Goal: Go to known website: Access a specific website the user already knows

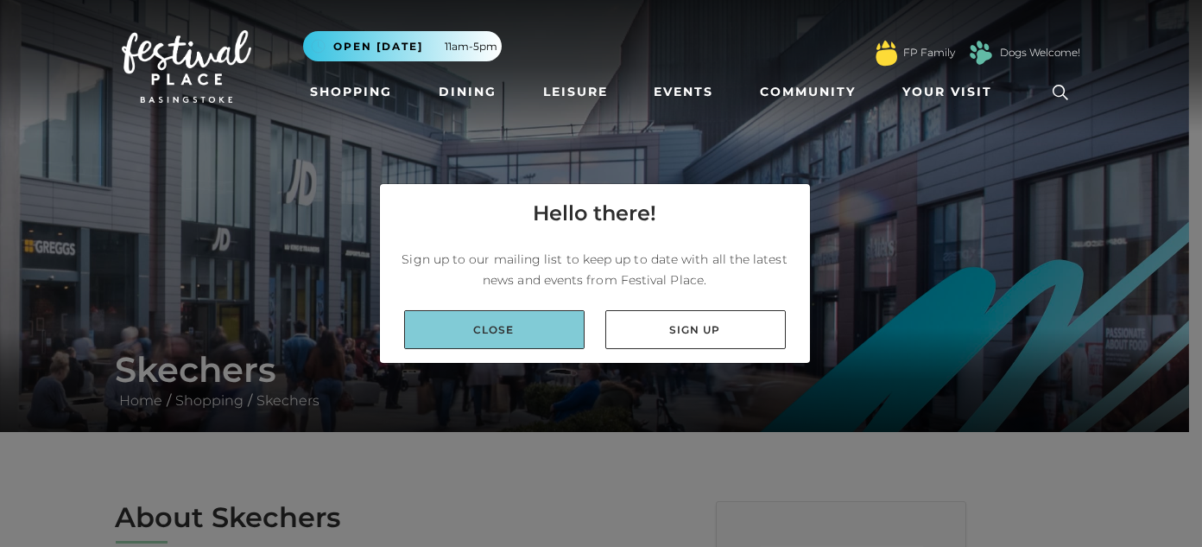
click at [505, 326] on link "Close" at bounding box center [494, 329] width 180 height 39
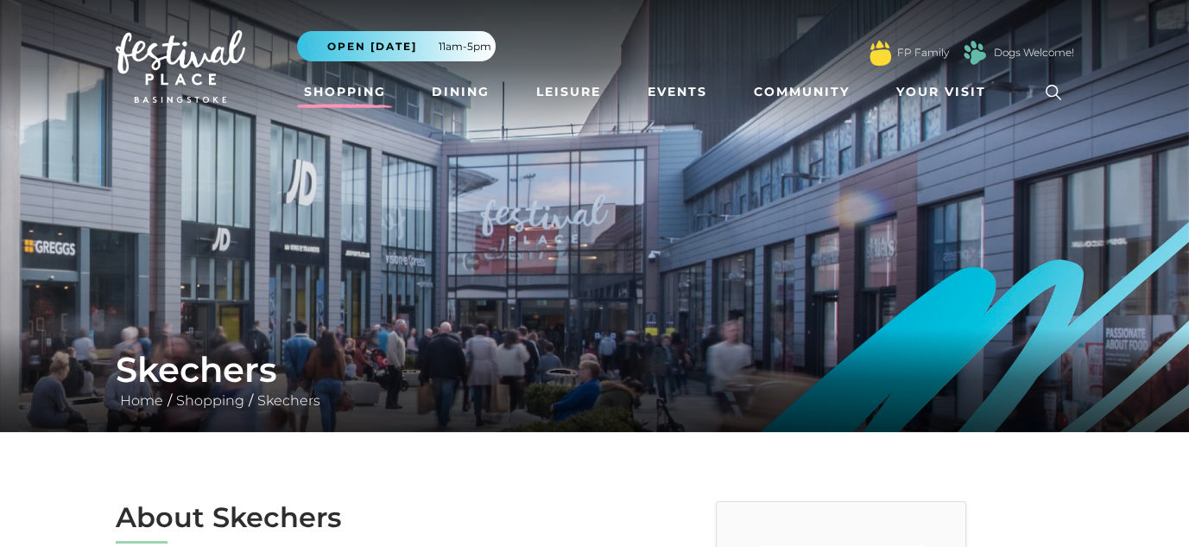
click at [334, 90] on link "Shopping" at bounding box center [345, 92] width 96 height 32
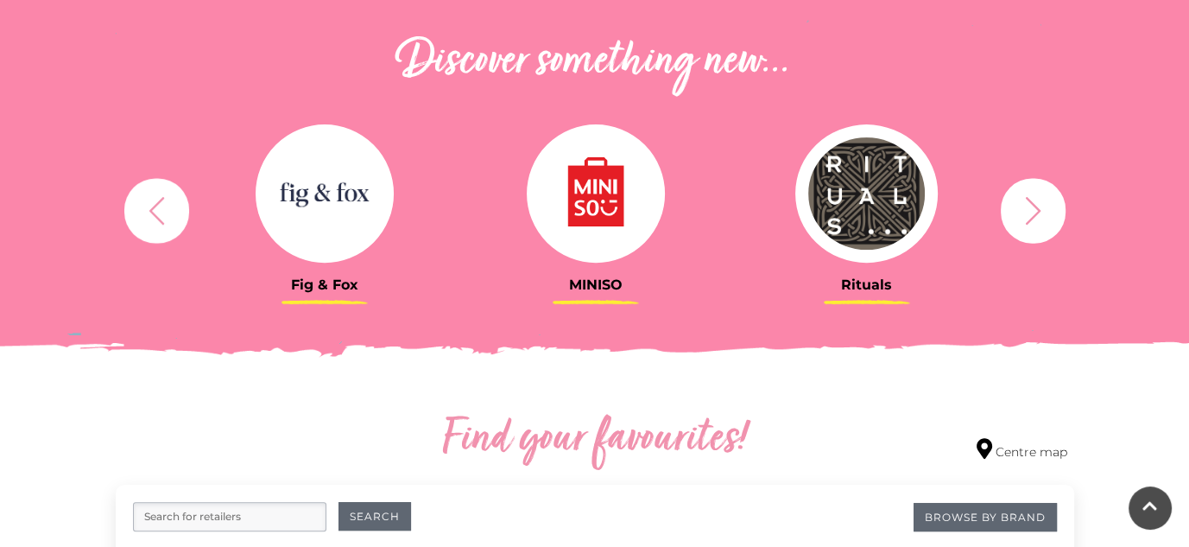
scroll to position [691, 0]
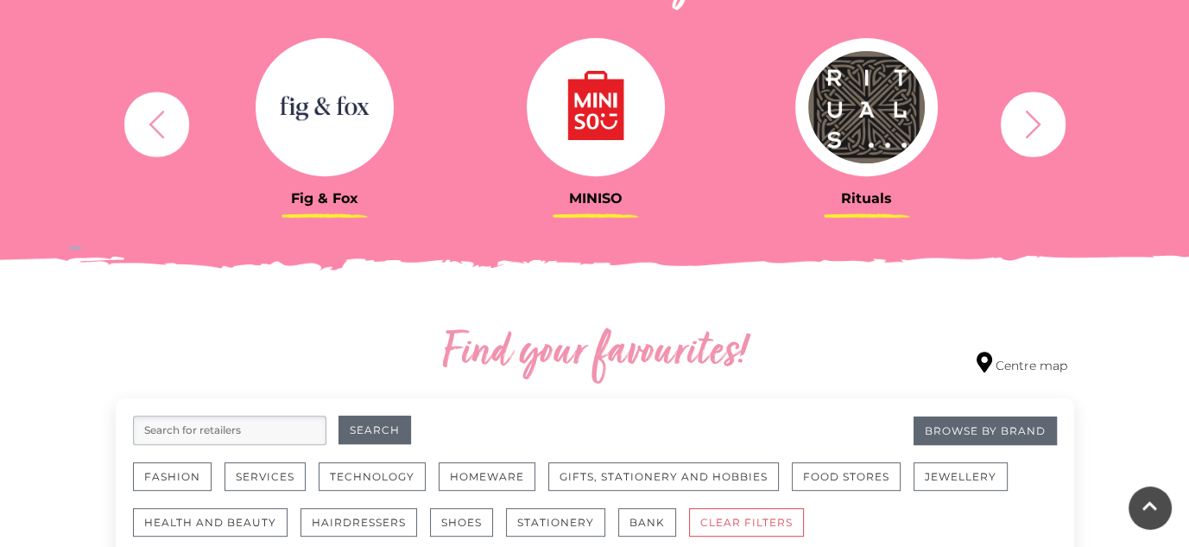
click at [1032, 130] on icon "button" at bounding box center [1033, 124] width 16 height 28
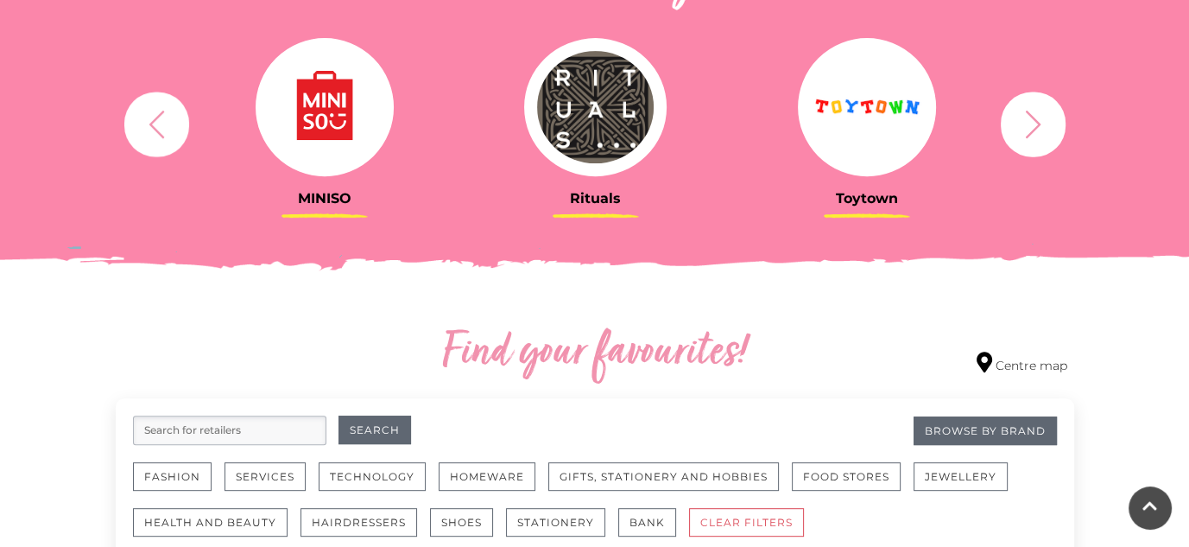
click at [1032, 130] on icon "button" at bounding box center [1033, 124] width 16 height 28
click at [1040, 116] on icon "button" at bounding box center [1033, 124] width 32 height 32
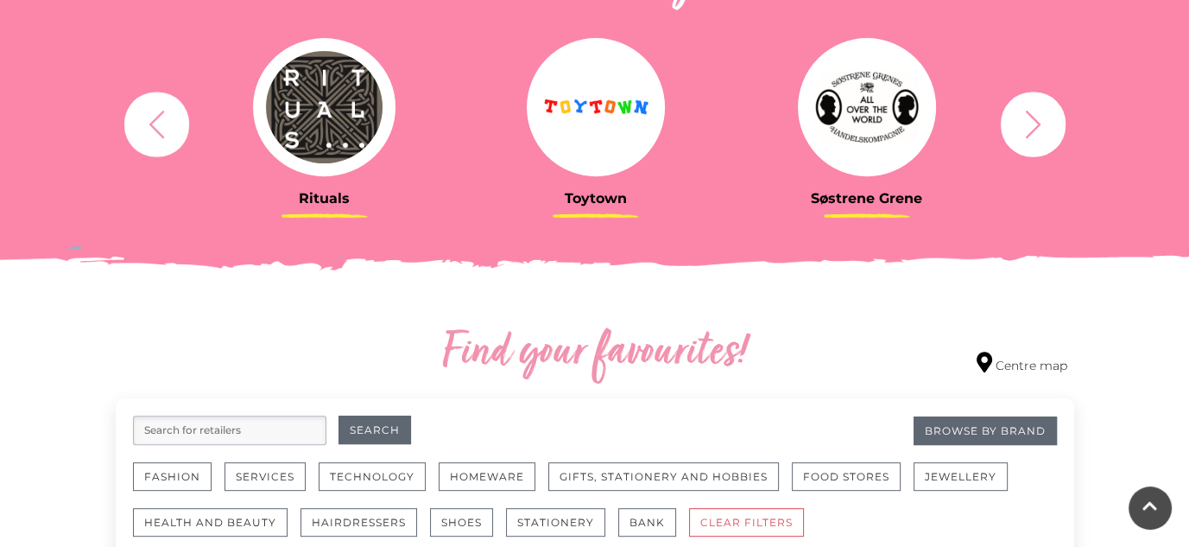
click at [1033, 117] on icon "button" at bounding box center [1033, 124] width 32 height 32
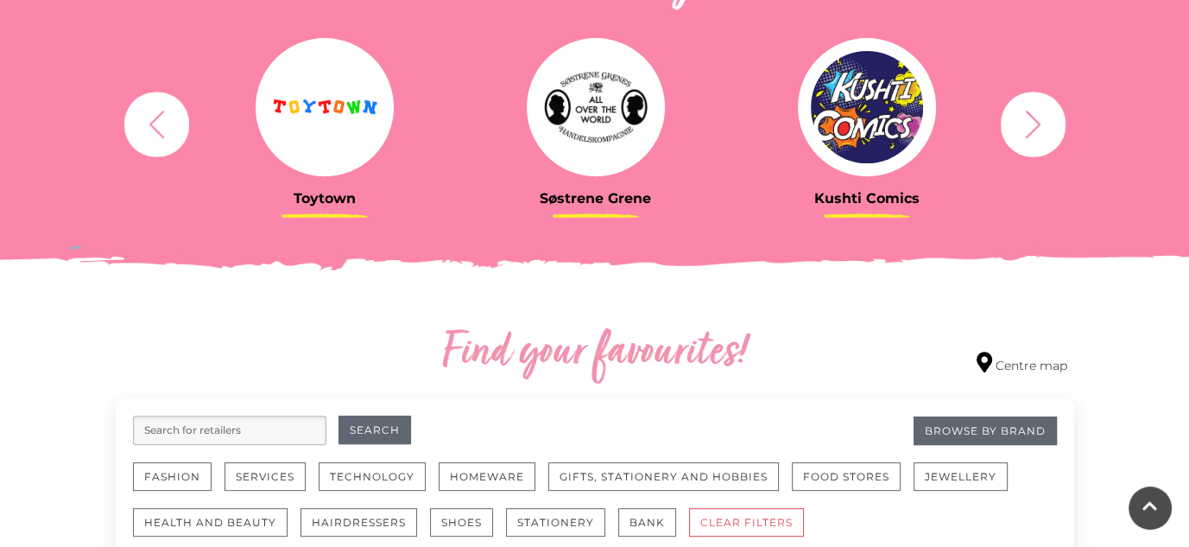
click at [1033, 117] on icon "button" at bounding box center [1033, 124] width 32 height 32
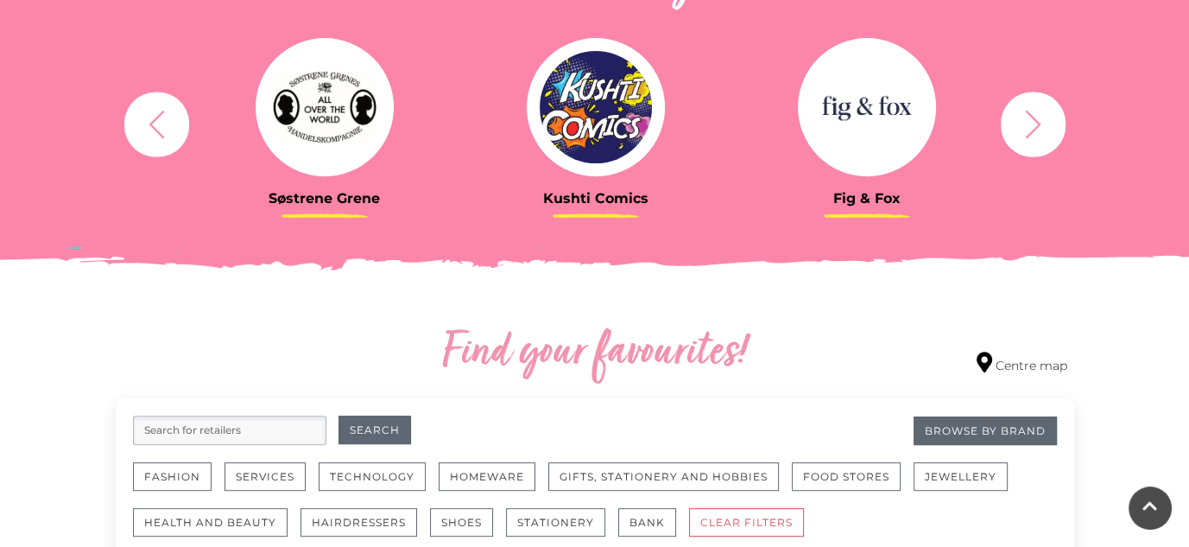
click at [1033, 117] on icon "button" at bounding box center [1033, 124] width 32 height 32
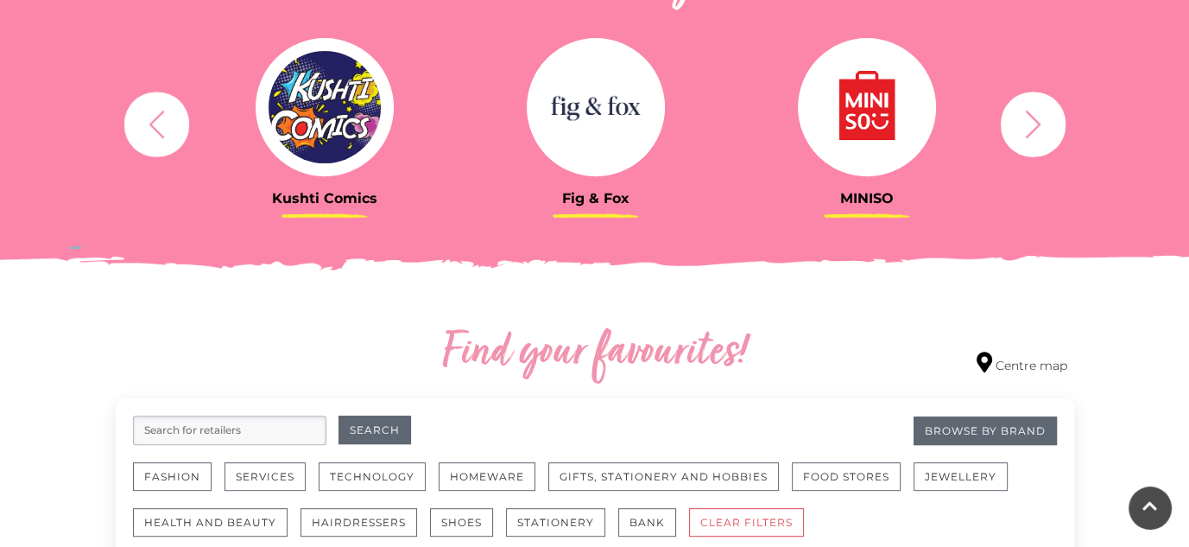
click at [1033, 117] on icon "button" at bounding box center [1033, 124] width 16 height 28
click at [1028, 120] on icon "button" at bounding box center [1033, 124] width 32 height 32
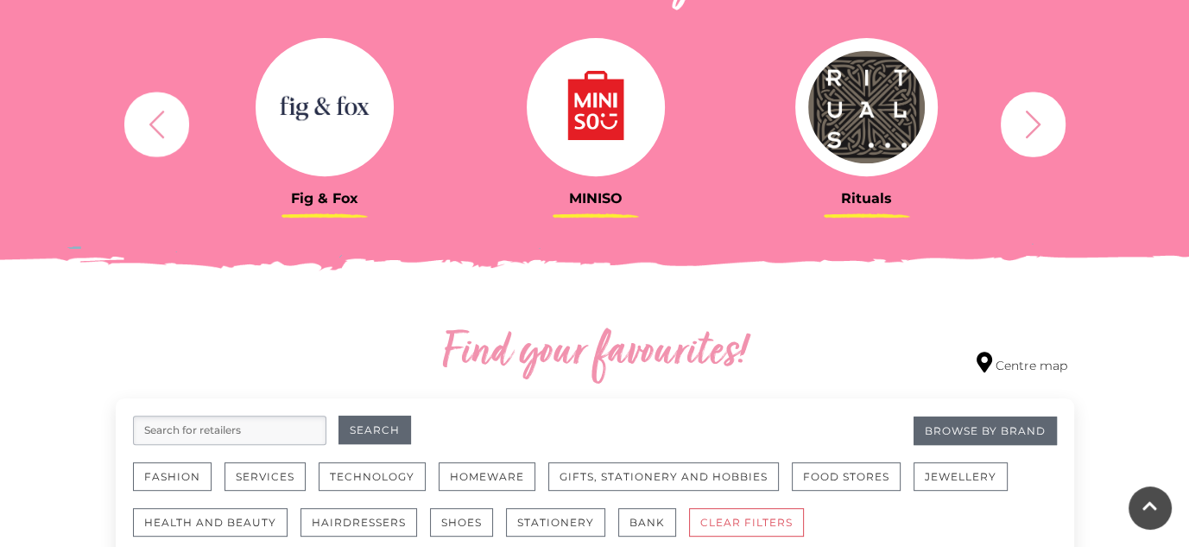
click at [1028, 120] on icon "button" at bounding box center [1033, 124] width 32 height 32
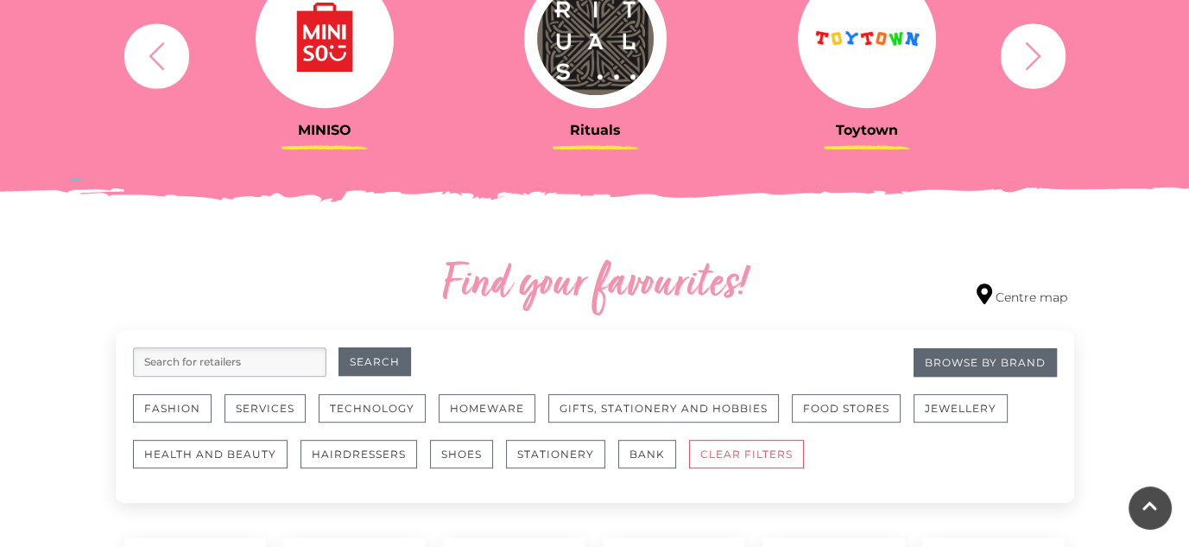
scroll to position [777, 0]
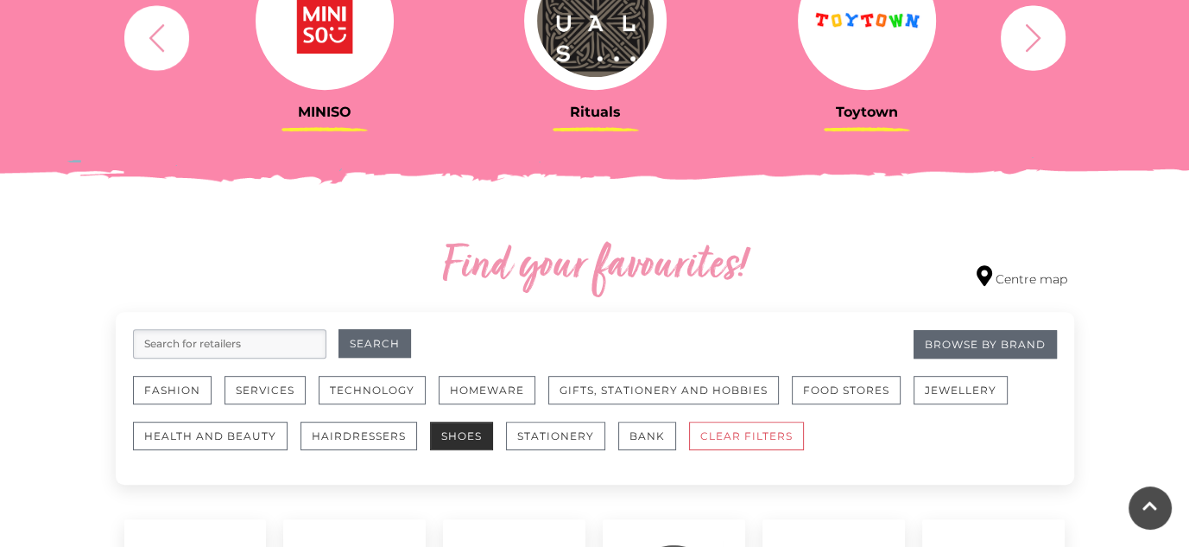
click at [461, 430] on button "Shoes" at bounding box center [461, 435] width 63 height 28
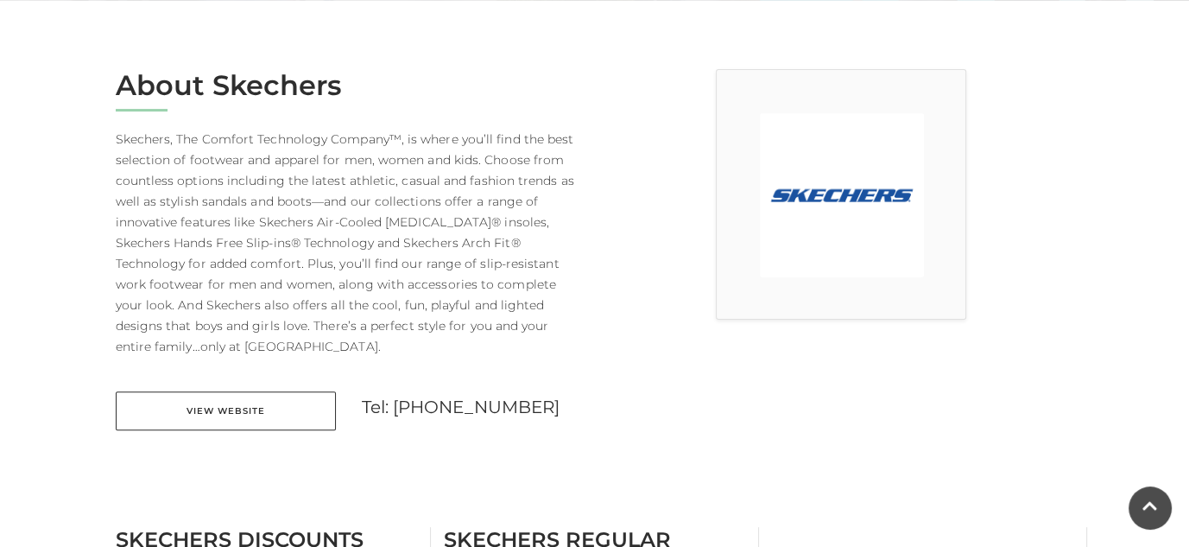
scroll to position [518, 0]
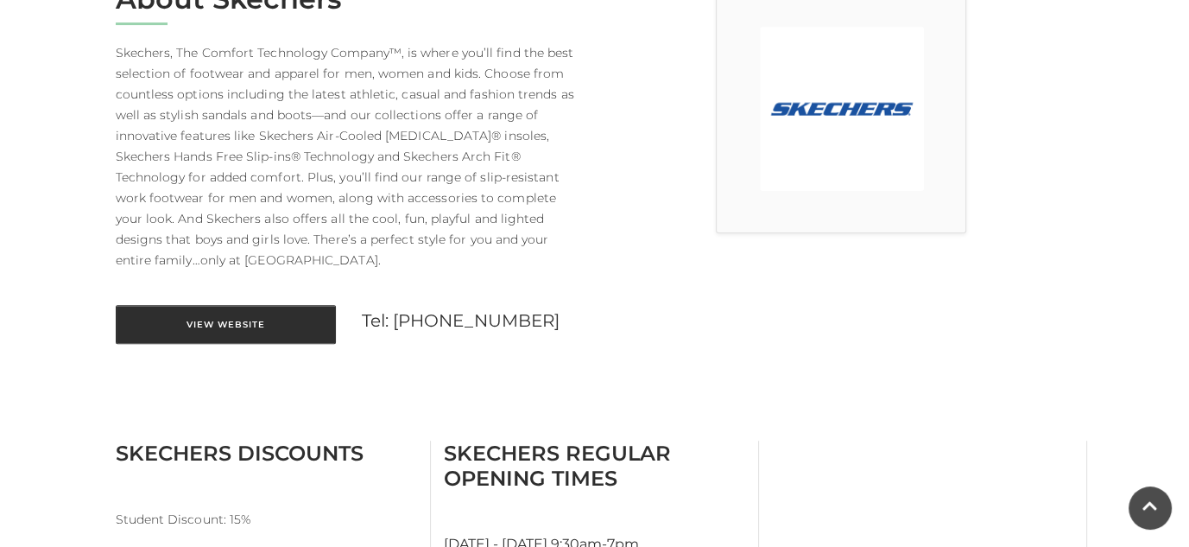
click at [227, 322] on link "View Website" at bounding box center [226, 324] width 220 height 39
